Goal: Task Accomplishment & Management: Complete application form

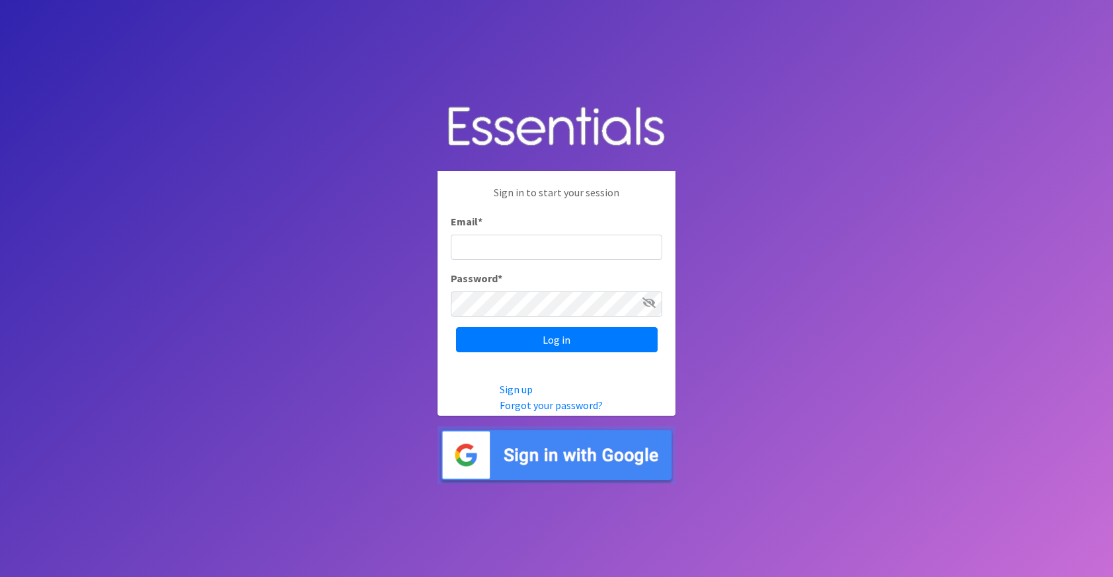
click at [519, 248] on input "Email *" at bounding box center [556, 247] width 211 height 25
type input "[PERSON_NAME][EMAIL_ADDRESS][PERSON_NAME][DOMAIN_NAME]"
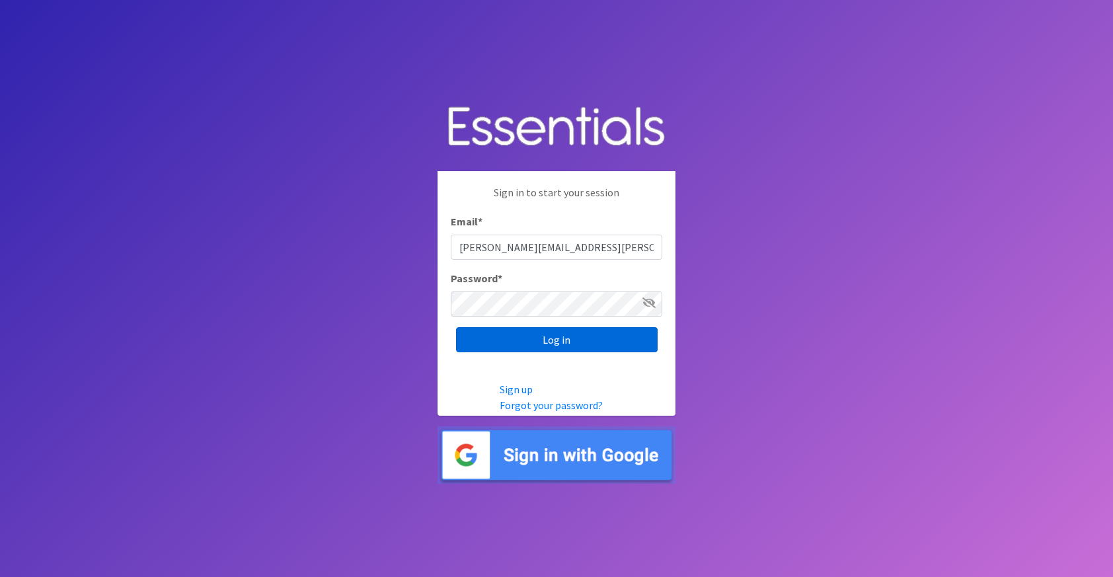
click at [533, 347] on input "Log in" at bounding box center [557, 339] width 202 height 25
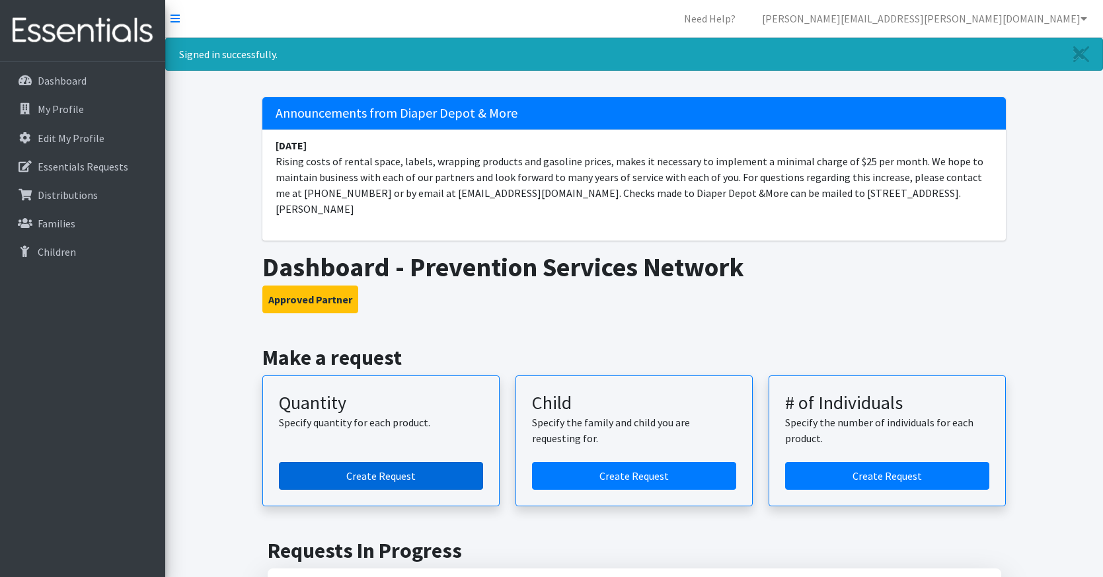
click at [390, 462] on link "Create Request" at bounding box center [381, 476] width 204 height 28
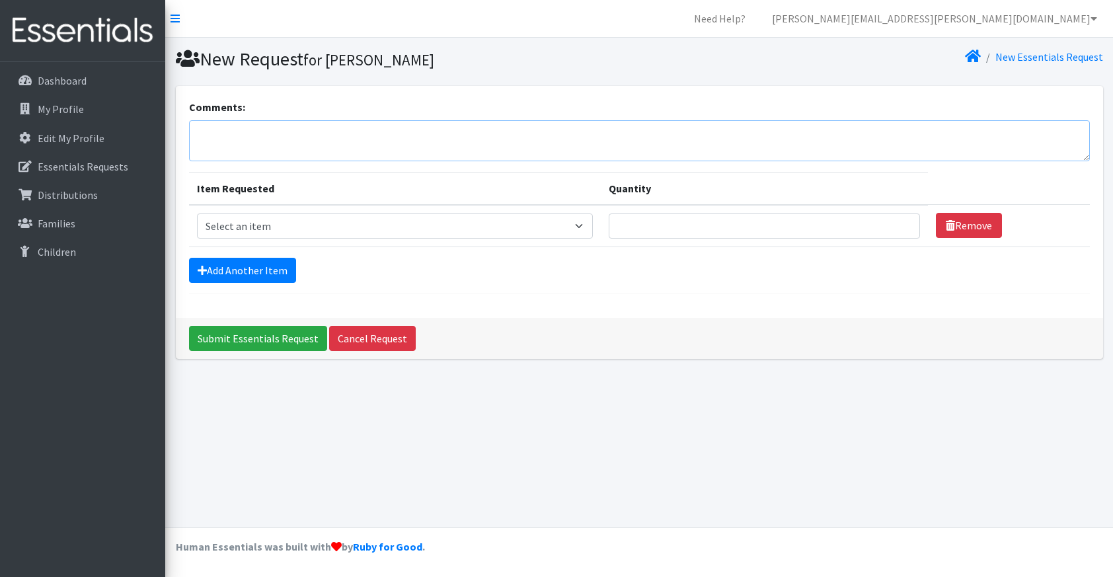
click at [361, 138] on textarea "Comments:" at bounding box center [639, 140] width 901 height 41
click at [527, 128] on textarea "Hey [PERSON_NAME], we had another successful diaper distribution for August!" at bounding box center [639, 140] width 901 height 41
click at [793, 129] on textarea "Hey [PERSON_NAME], we had another successful diaper distribution for August! We…" at bounding box center [639, 140] width 901 height 41
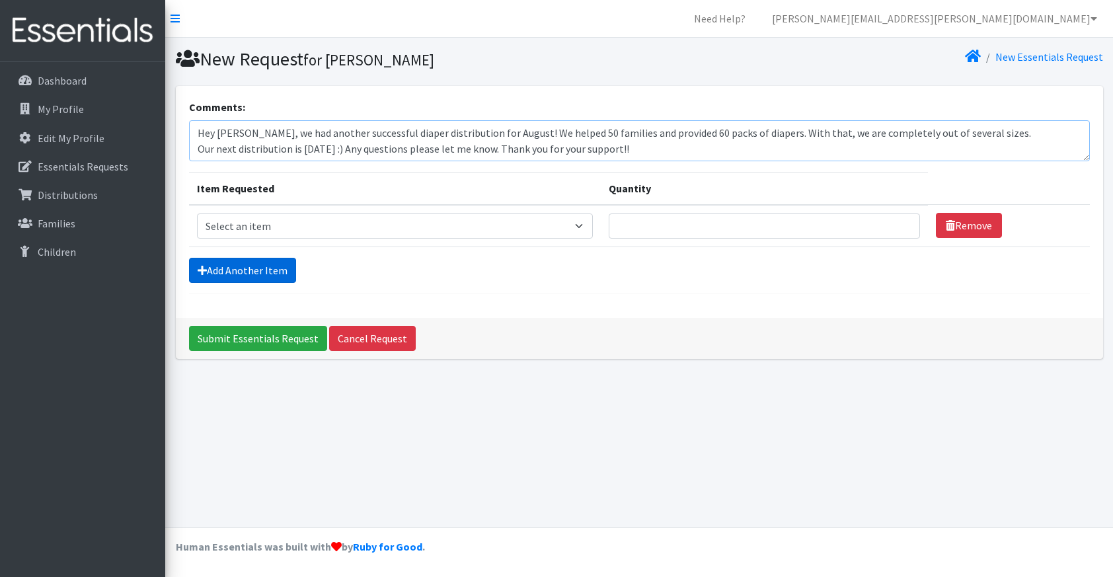
type textarea "Hey [PERSON_NAME], we had another successful diaper distribution for August! We…"
click at [247, 268] on link "Add Another Item" at bounding box center [242, 270] width 107 height 25
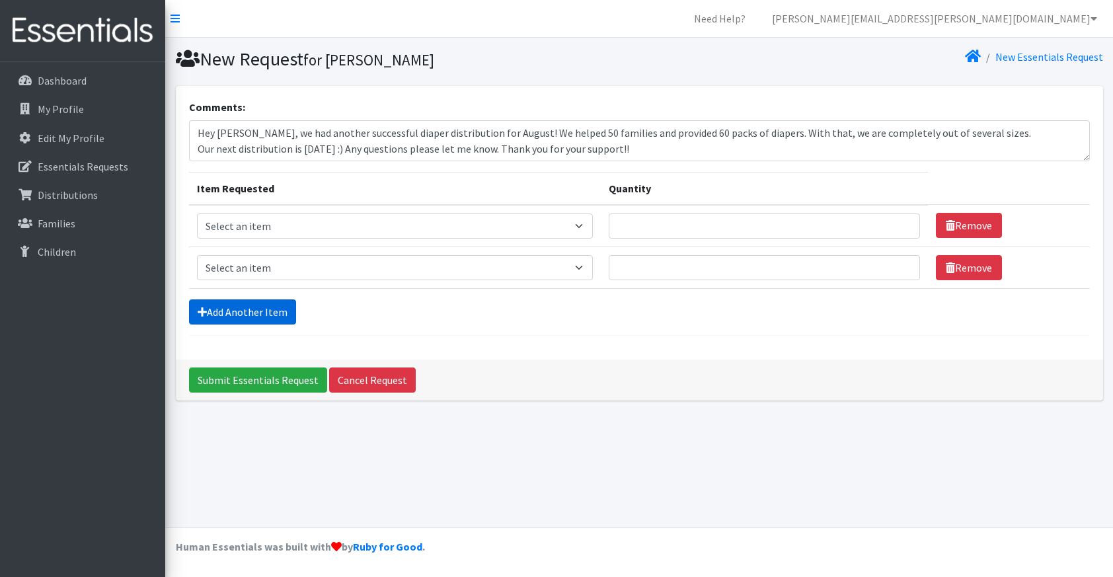
click at [252, 310] on link "Add Another Item" at bounding box center [242, 311] width 107 height 25
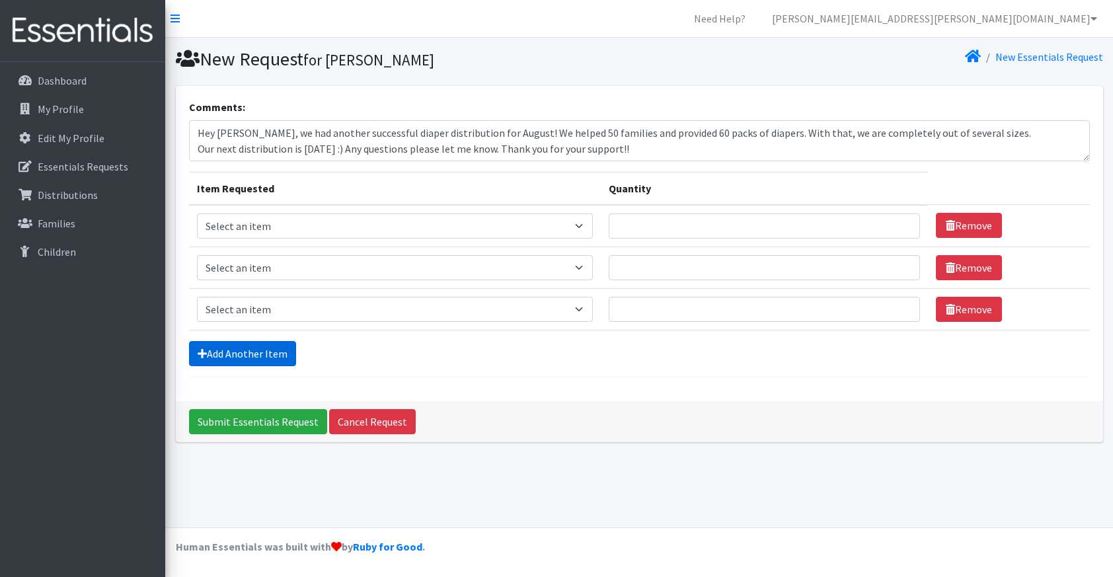
click at [274, 354] on link "Add Another Item" at bounding box center [242, 353] width 107 height 25
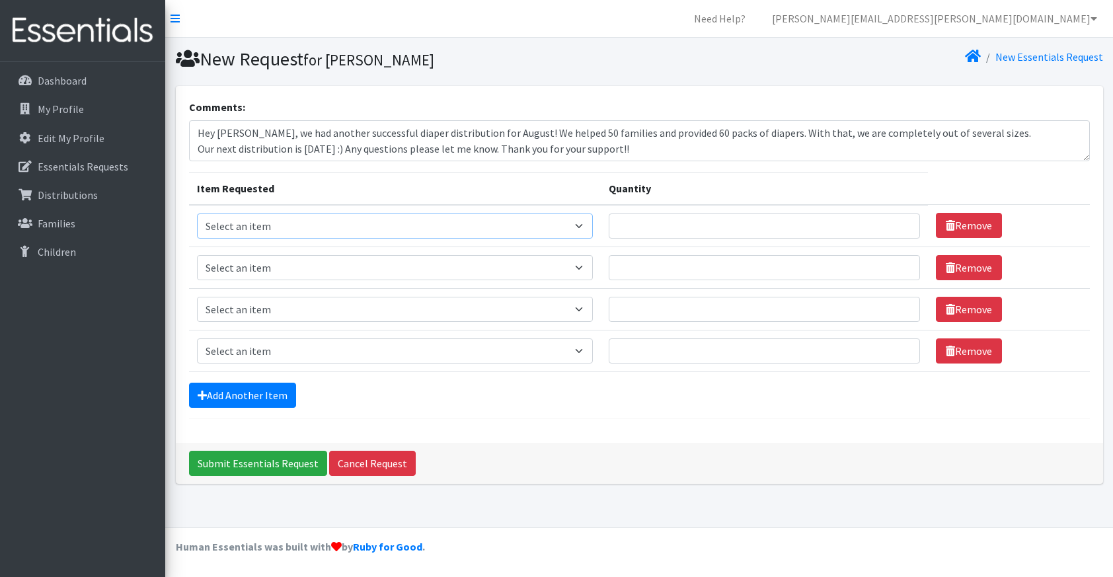
click at [553, 234] on select "Select an item Adult Briefs (waist 28-40") Adult Briefs (waist 38-50") Adult Br…" at bounding box center [395, 225] width 396 height 25
select select "6846"
click at [197, 213] on select "Select an item Adult Briefs (waist 28-40") Adult Briefs (waist 38-50") Adult Br…" at bounding box center [395, 225] width 396 height 25
click at [334, 268] on select "Select an item Adult Briefs (waist 28-40") Adult Briefs (waist 38-50") Adult Br…" at bounding box center [395, 267] width 396 height 25
select select "6839"
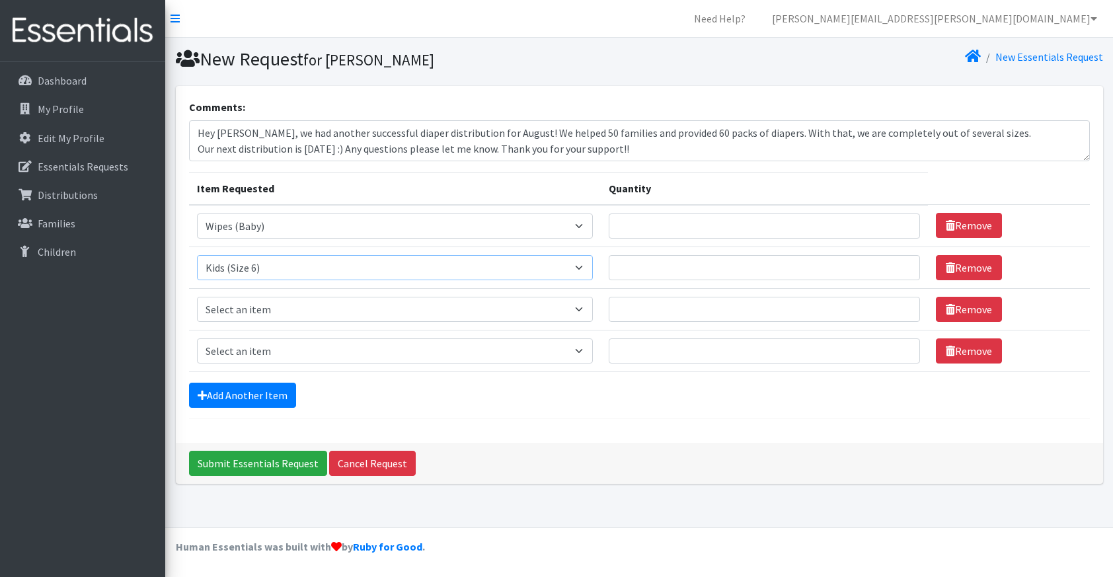
click at [197, 255] on select "Select an item Adult Briefs (waist 28-40") Adult Briefs (waist 38-50") Adult Br…" at bounding box center [395, 267] width 396 height 25
click at [291, 312] on select "Select an item Adult Briefs (waist 28-40") Adult Briefs (waist 38-50") Adult Br…" at bounding box center [395, 309] width 396 height 25
select select "6835"
click at [197, 297] on select "Select an item Adult Briefs (waist 28-40") Adult Briefs (waist 38-50") Adult Br…" at bounding box center [395, 309] width 396 height 25
drag, startPoint x: 284, startPoint y: 349, endPoint x: 288, endPoint y: 339, distance: 10.7
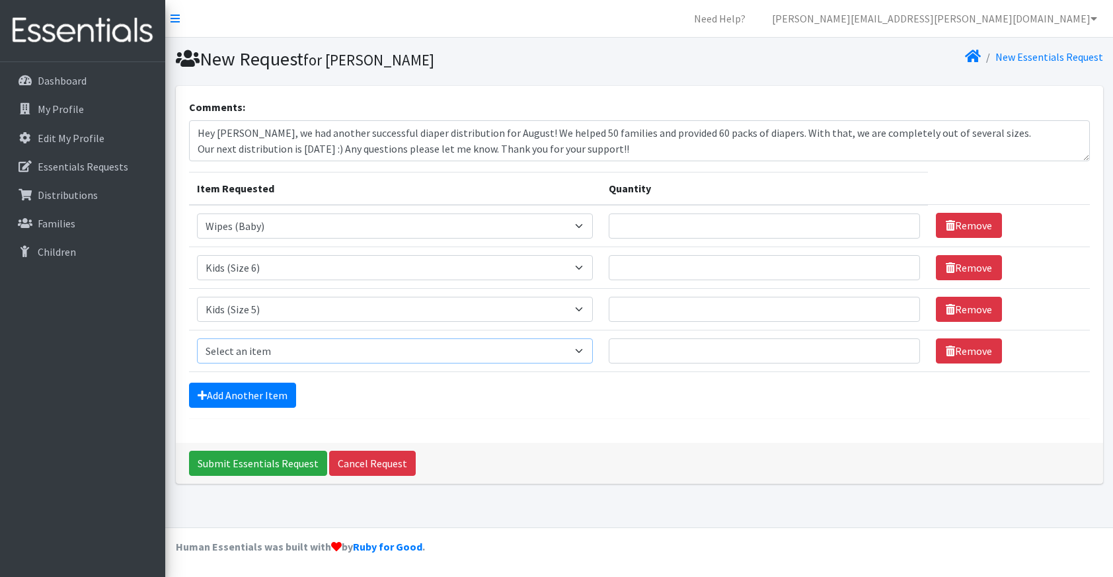
click at [284, 349] on select "Select an item Adult Briefs (waist 28-40") Adult Briefs (waist 38-50") Adult Br…" at bounding box center [395, 350] width 396 height 25
select select "6834"
click at [197, 338] on select "Select an item Adult Briefs (waist 28-40") Adult Briefs (waist 38-50") Adult Br…" at bounding box center [395, 350] width 396 height 25
click at [703, 231] on input "Quantity" at bounding box center [764, 225] width 311 height 25
type input "15"
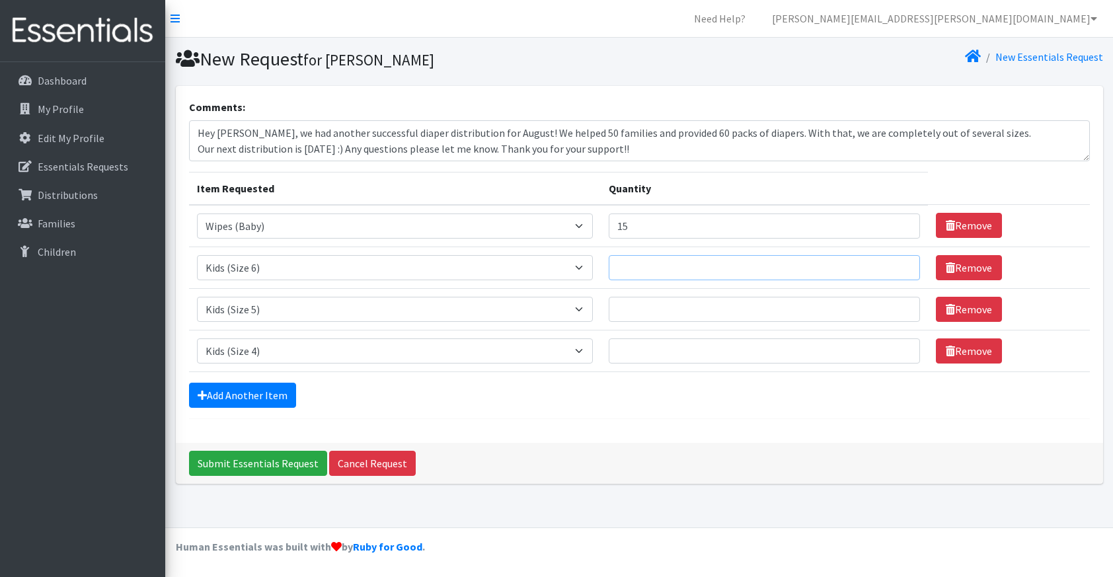
click at [744, 262] on input "Quantity" at bounding box center [764, 267] width 311 height 25
type input "15"
click at [757, 322] on td "Quantity" at bounding box center [764, 309] width 327 height 42
click at [755, 316] on input "Quantity" at bounding box center [764, 309] width 311 height 25
type input "15"
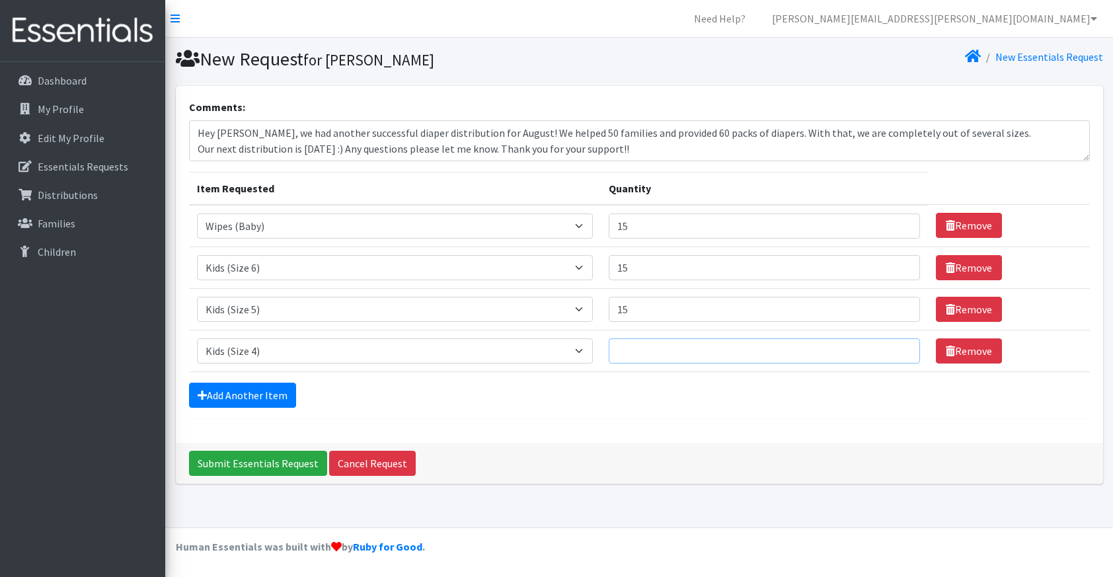
click at [745, 346] on input "Quantity" at bounding box center [764, 350] width 311 height 25
type input "15"
click at [256, 400] on link "Add Another Item" at bounding box center [242, 395] width 107 height 25
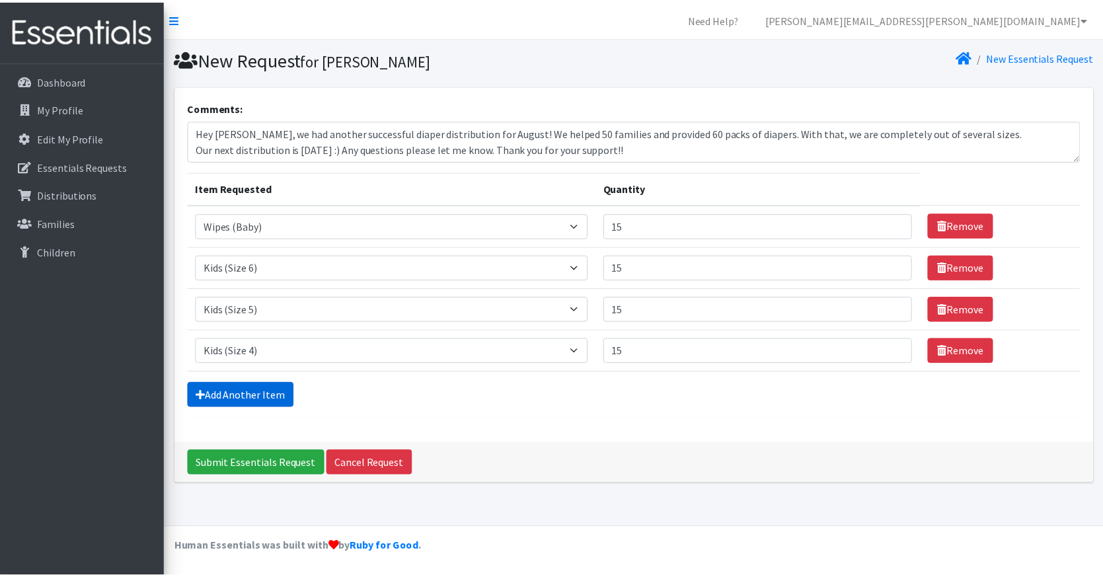
scroll to position [9, 0]
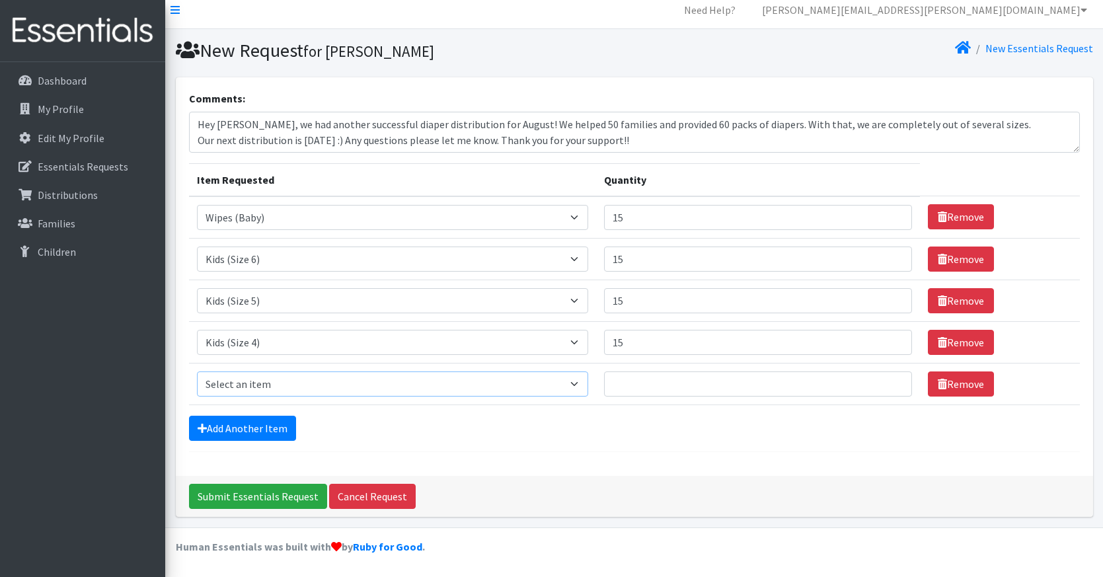
click at [269, 383] on select "Select an item Adult Briefs (waist 28-40") Adult Briefs (waist 38-50") Adult Br…" at bounding box center [392, 383] width 391 height 25
select select "6830"
click at [197, 371] on select "Select an item Adult Briefs (waist 28-40") Adult Briefs (waist 38-50") Adult Br…" at bounding box center [392, 383] width 391 height 25
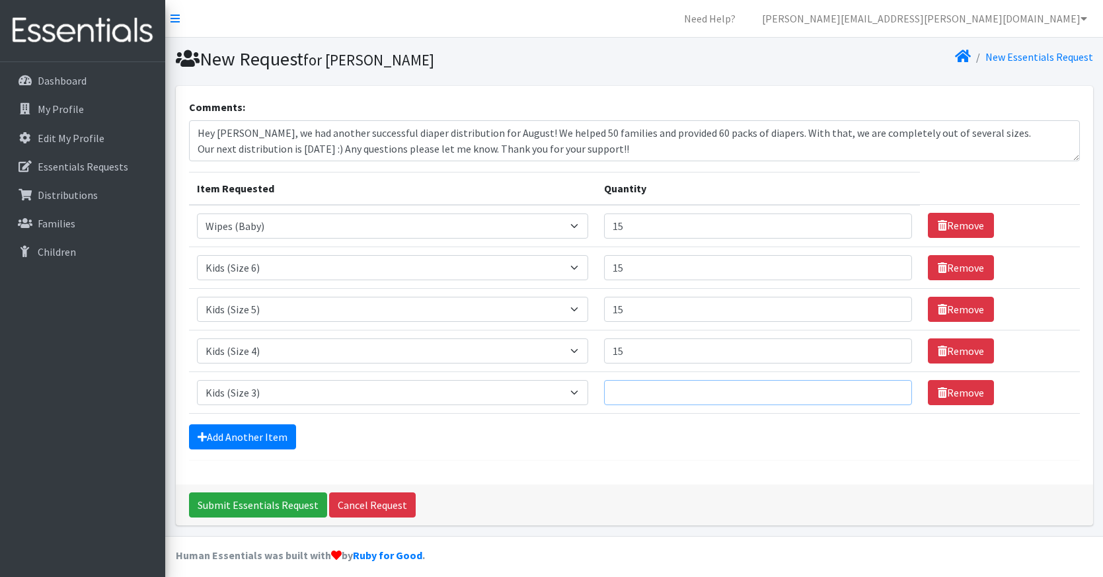
click at [711, 393] on input "Quantity" at bounding box center [758, 392] width 308 height 25
type input "5"
click at [237, 430] on link "Add Another Item" at bounding box center [242, 436] width 107 height 25
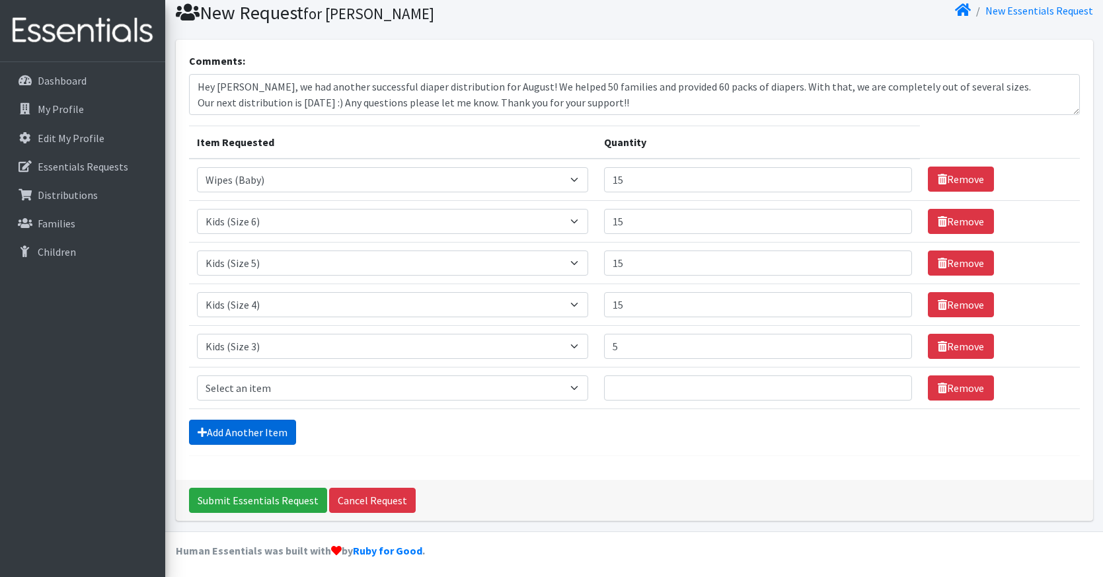
scroll to position [50, 0]
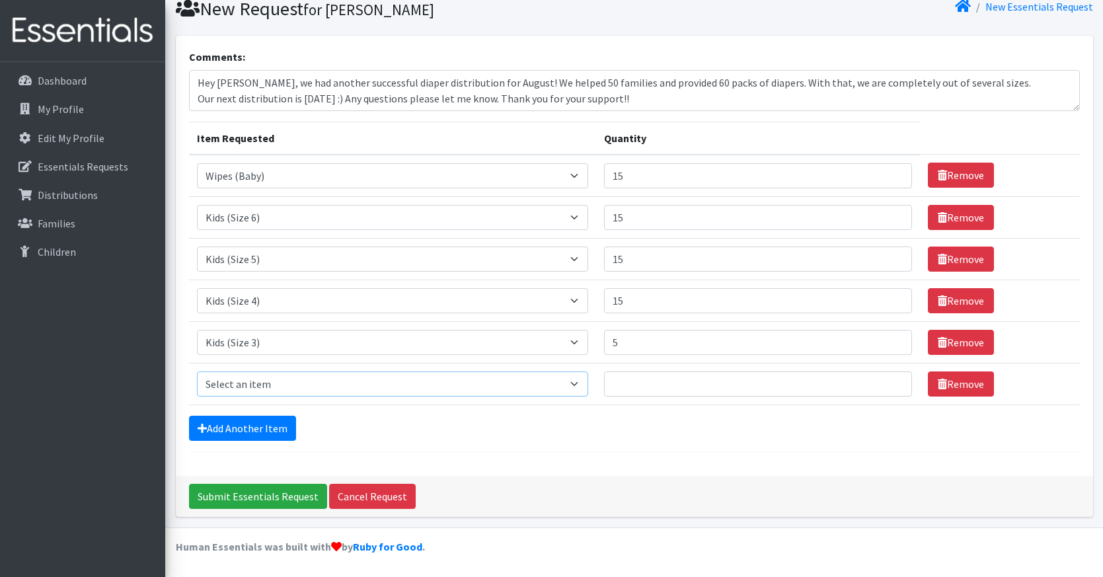
click at [270, 389] on select "Select an item Adult Briefs (waist 28-40") Adult Briefs (waist 38-50") Adult Br…" at bounding box center [392, 383] width 391 height 25
select select "6826"
click at [197, 371] on select "Select an item Adult Briefs (waist 28-40") Adult Briefs (waist 38-50") Adult Br…" at bounding box center [392, 383] width 391 height 25
click at [623, 383] on input "Quantity" at bounding box center [758, 383] width 308 height 25
type input "5"
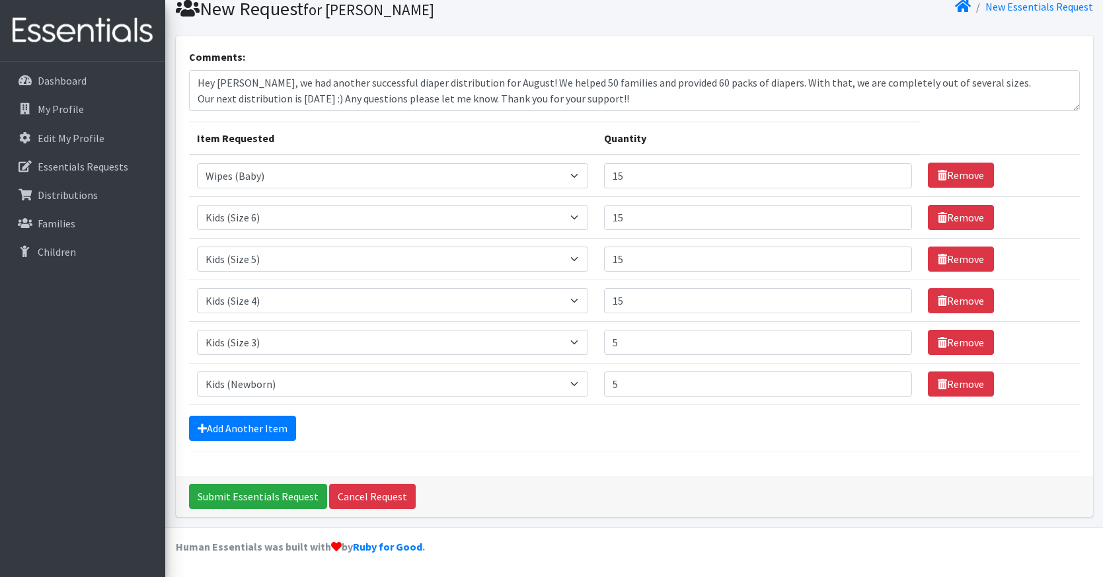
click at [660, 486] on div "Submit Essentials Request Cancel Request" at bounding box center [634, 496] width 917 height 41
click at [281, 504] on input "Submit Essentials Request" at bounding box center [258, 496] width 138 height 25
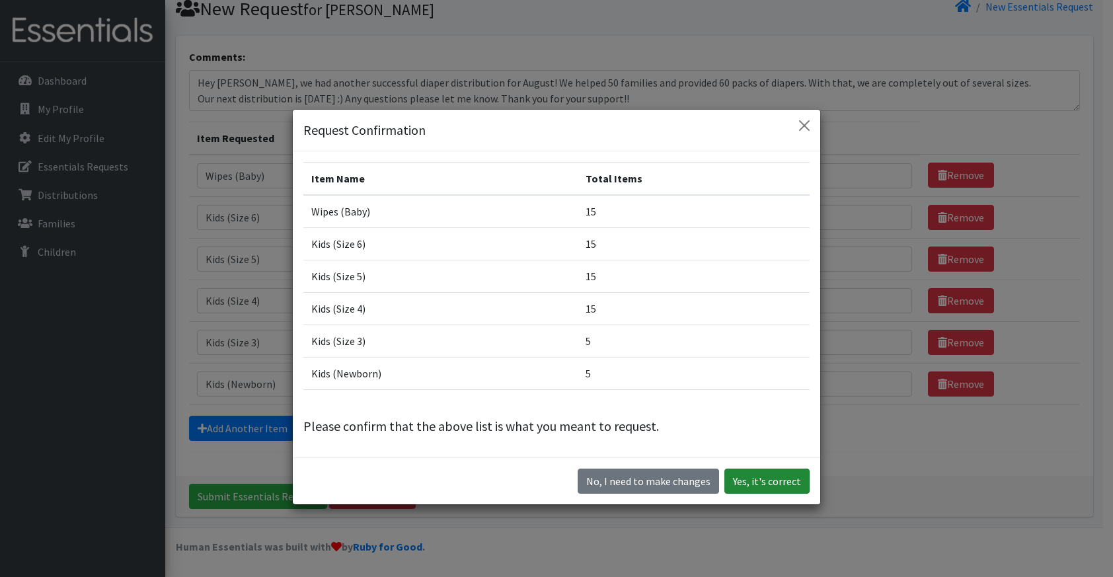
click at [763, 479] on button "Yes, it's correct" at bounding box center [766, 481] width 85 height 25
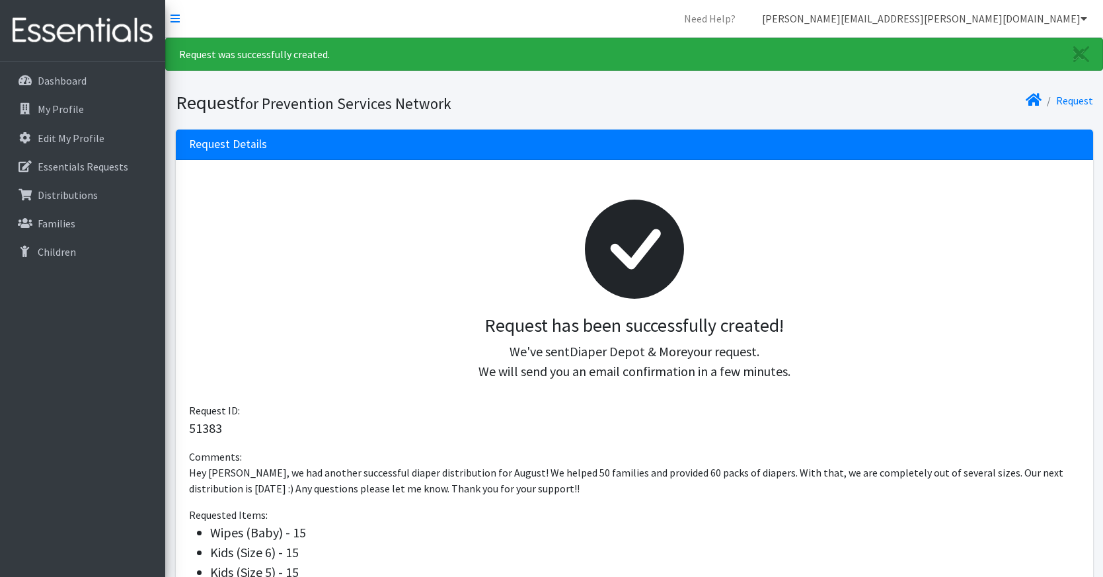
click at [1045, 19] on link "[PERSON_NAME][EMAIL_ADDRESS][PERSON_NAME][DOMAIN_NAME]" at bounding box center [924, 18] width 346 height 26
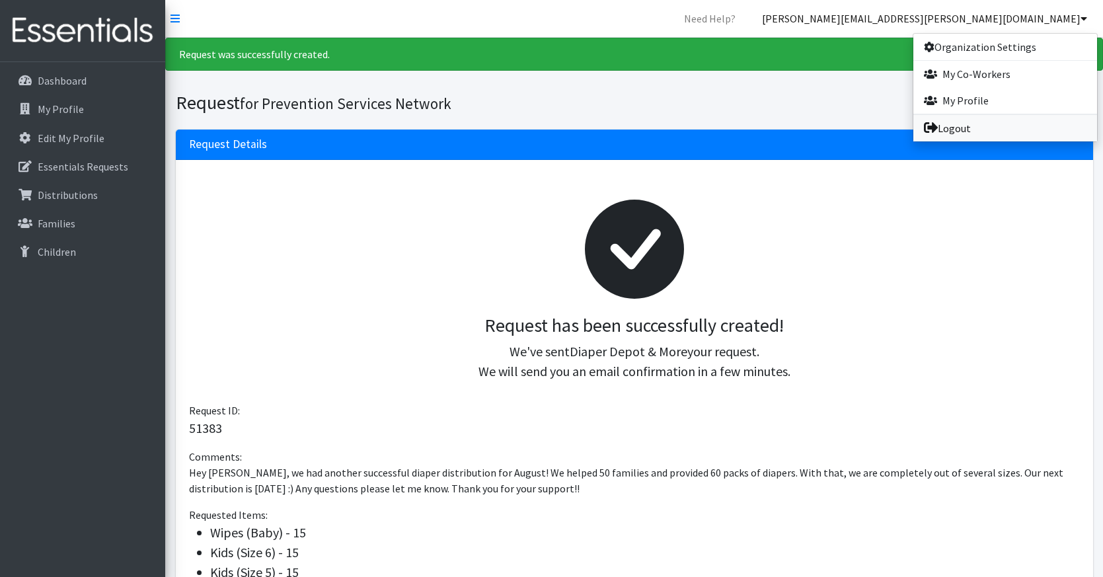
click at [932, 130] on icon at bounding box center [931, 127] width 14 height 11
